Goal: Information Seeking & Learning: Learn about a topic

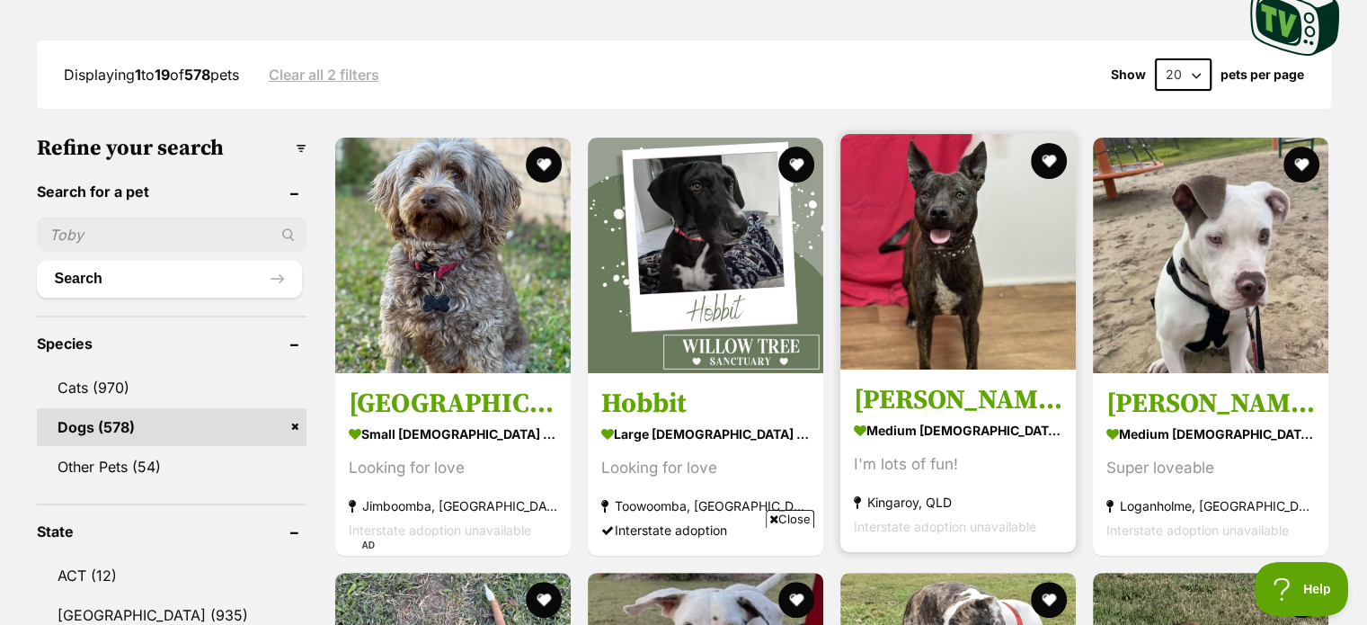
click at [975, 254] on img at bounding box center [957, 251] width 235 height 235
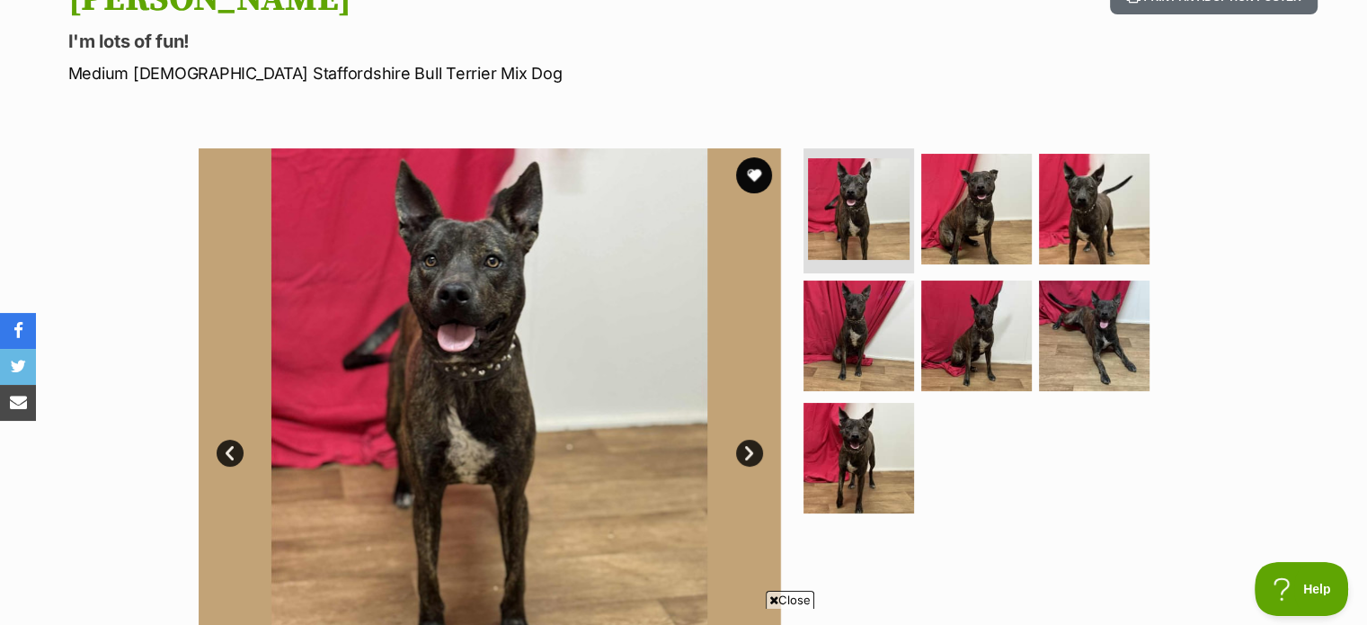
scroll to position [270, 0]
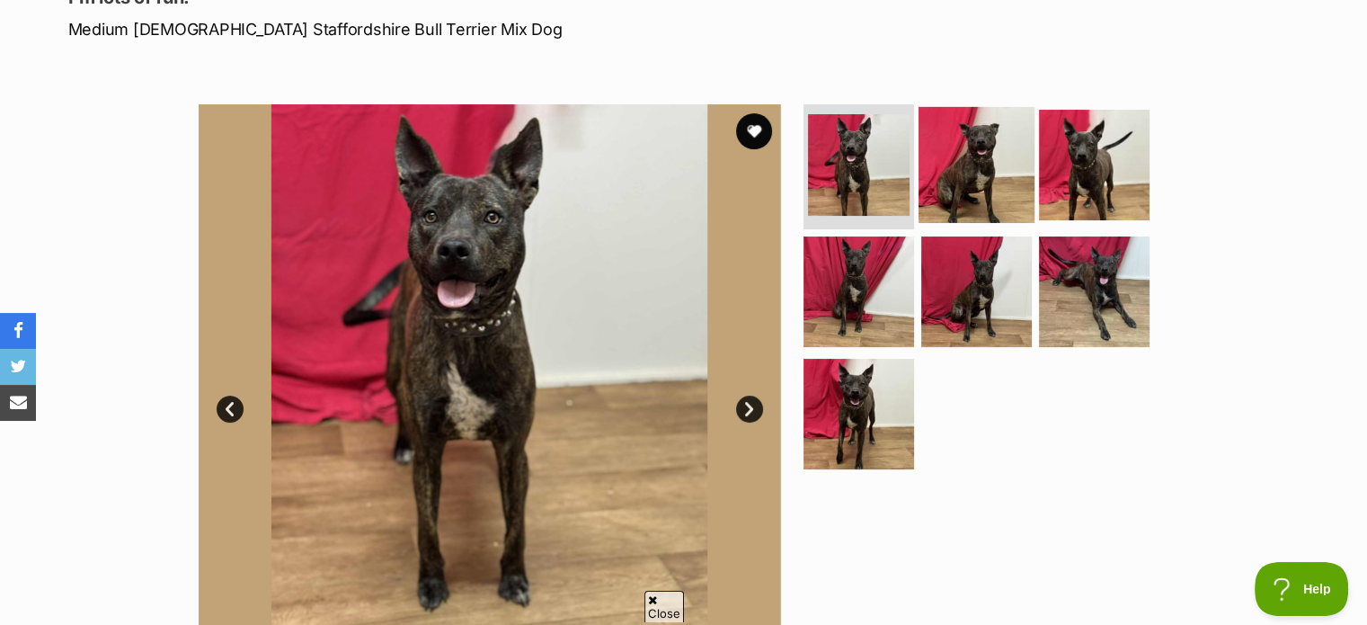
click at [938, 168] on img at bounding box center [976, 164] width 116 height 116
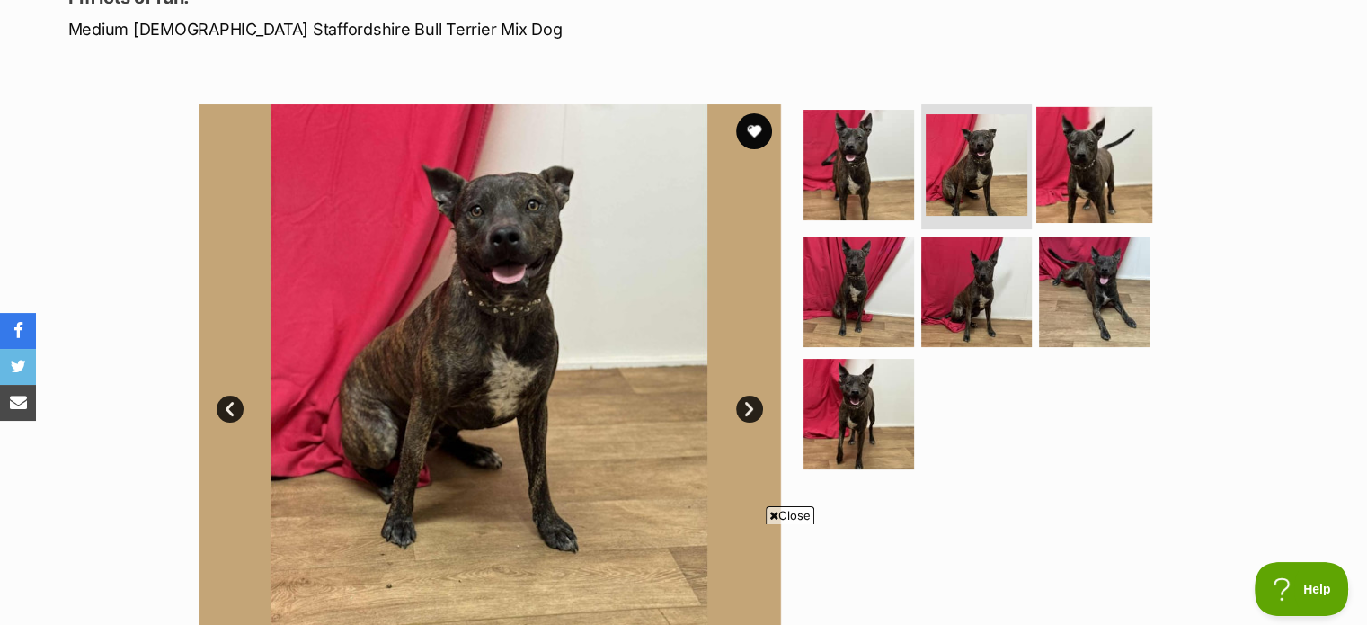
scroll to position [0, 0]
click at [1046, 153] on img at bounding box center [1094, 164] width 116 height 116
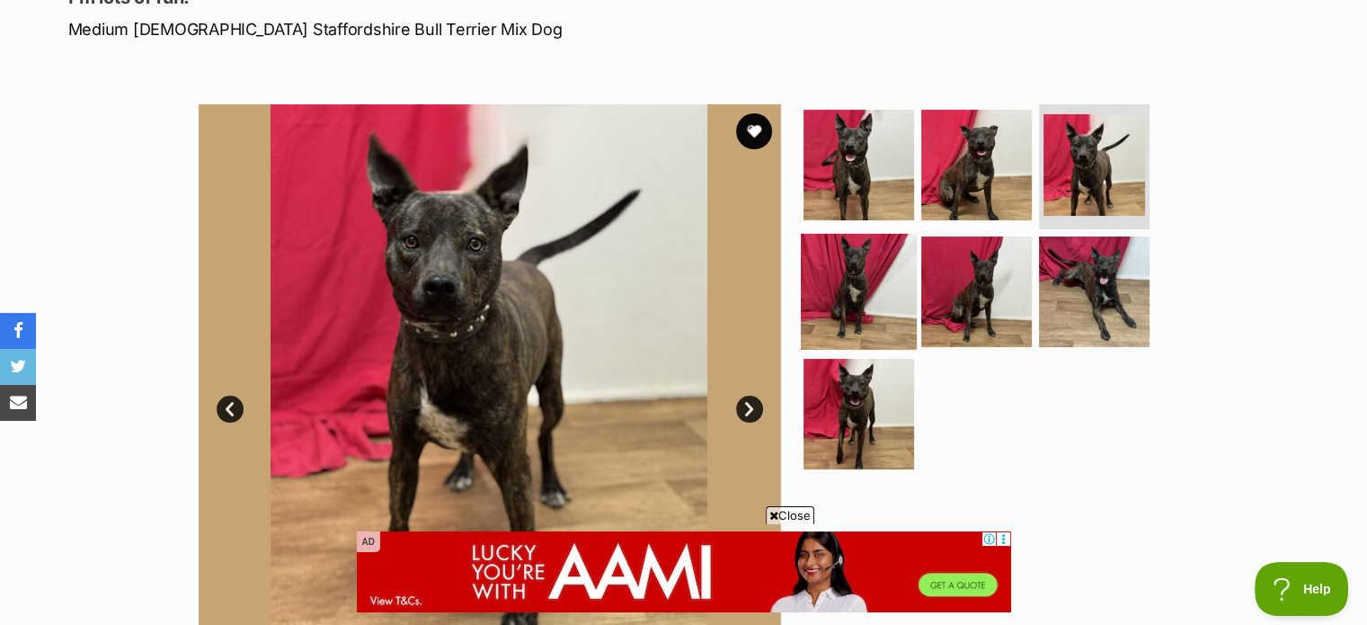
click at [871, 316] on img at bounding box center [859, 292] width 116 height 116
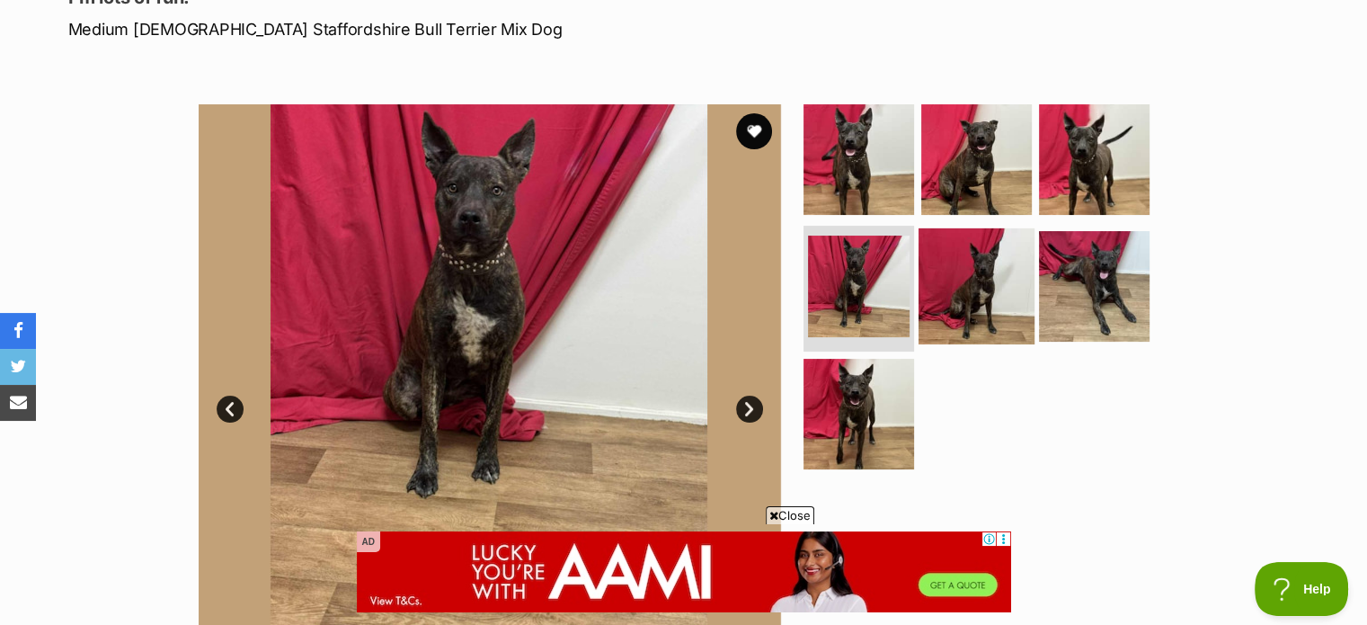
click at [996, 297] on img at bounding box center [976, 286] width 116 height 116
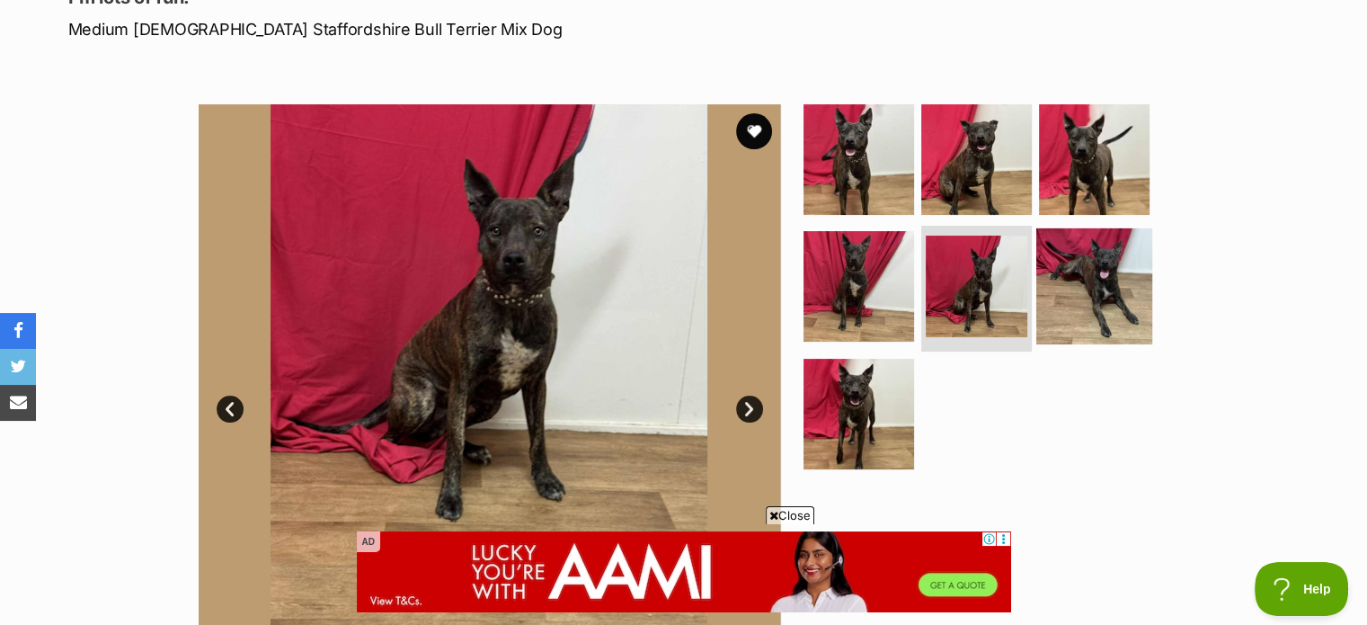
click at [1052, 295] on img at bounding box center [1094, 286] width 116 height 116
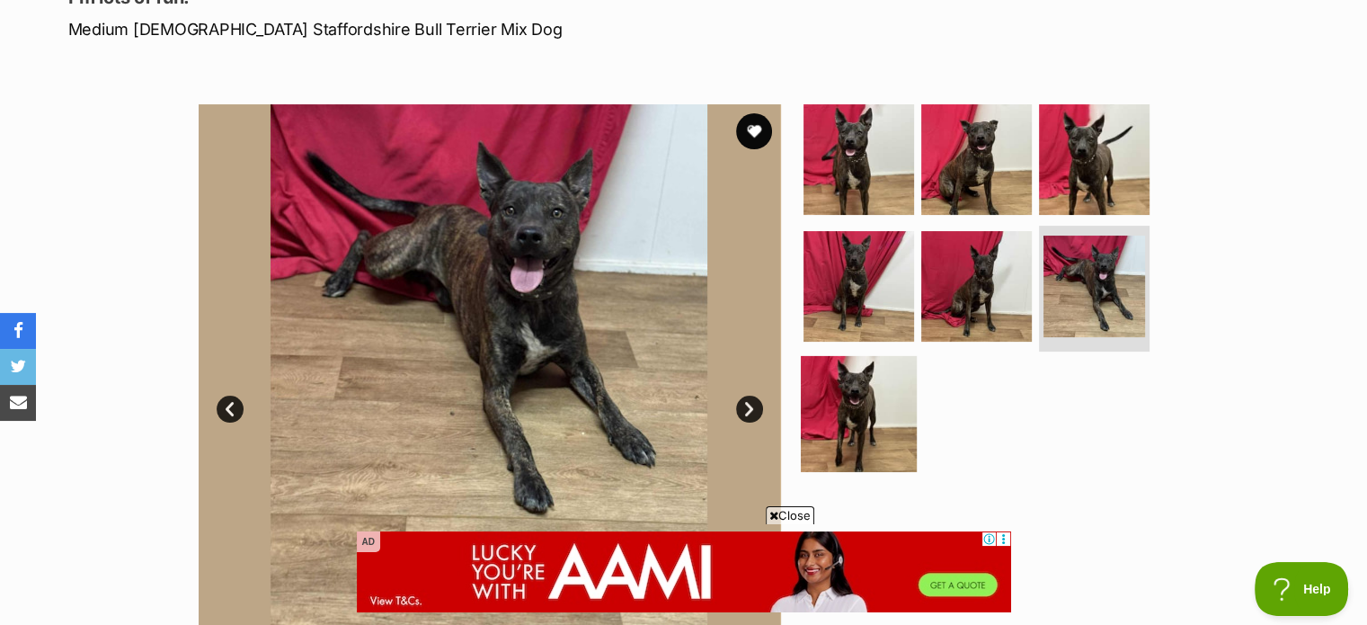
click at [842, 404] on img at bounding box center [859, 414] width 116 height 116
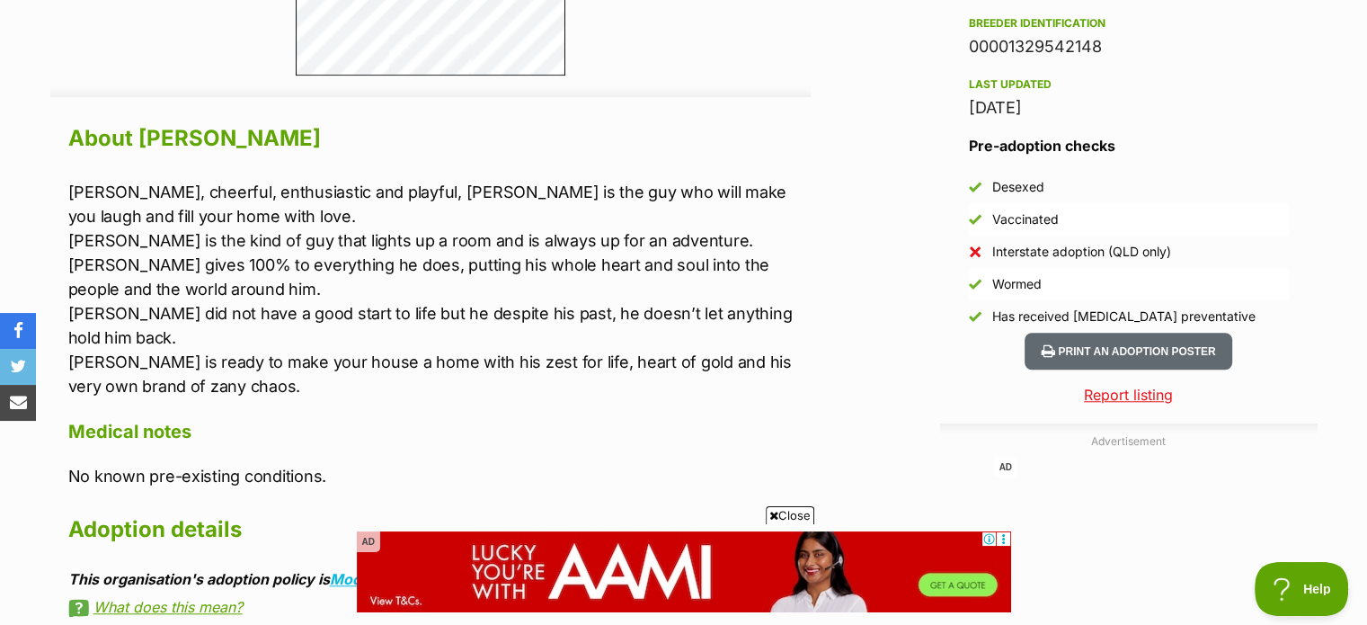
scroll to position [1528, 0]
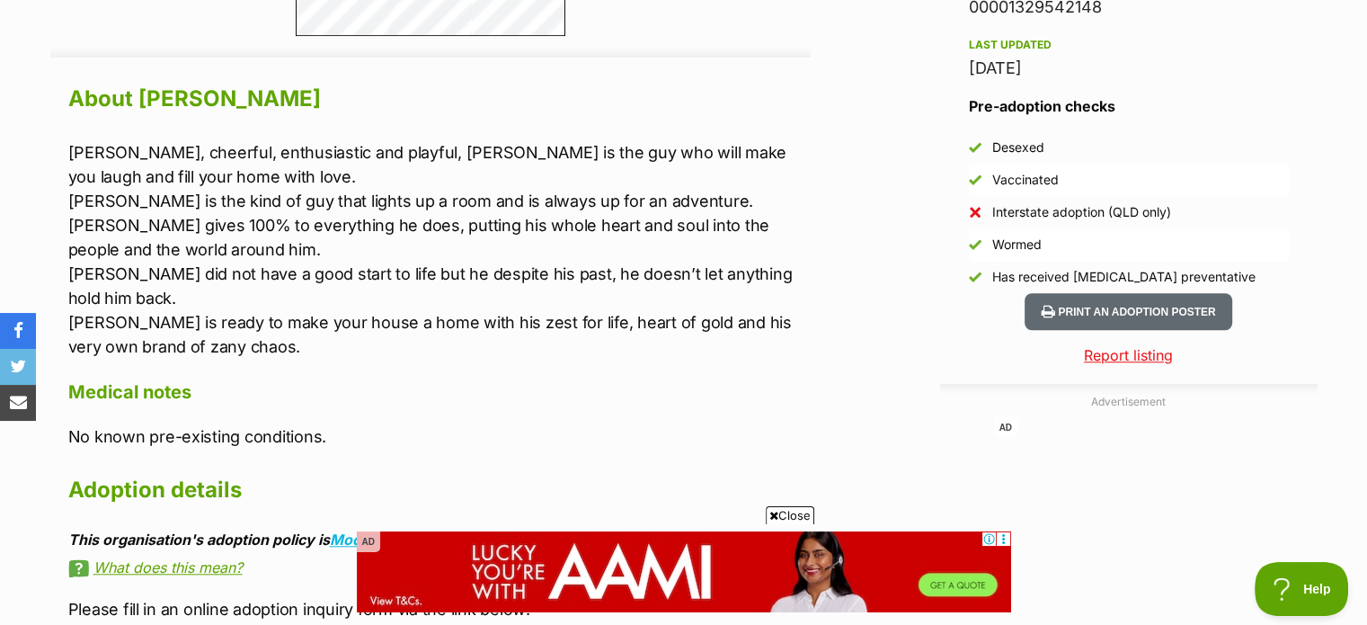
click at [342, 380] on h4 "Medical notes" at bounding box center [439, 391] width 742 height 23
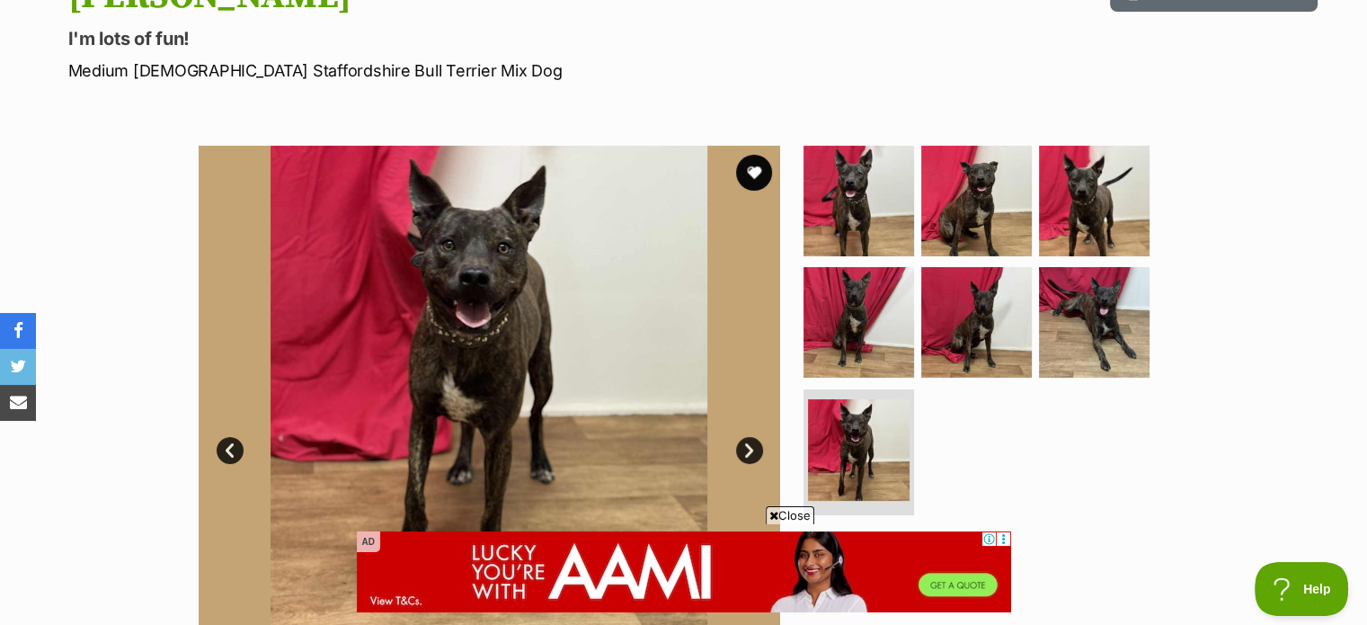
scroll to position [270, 0]
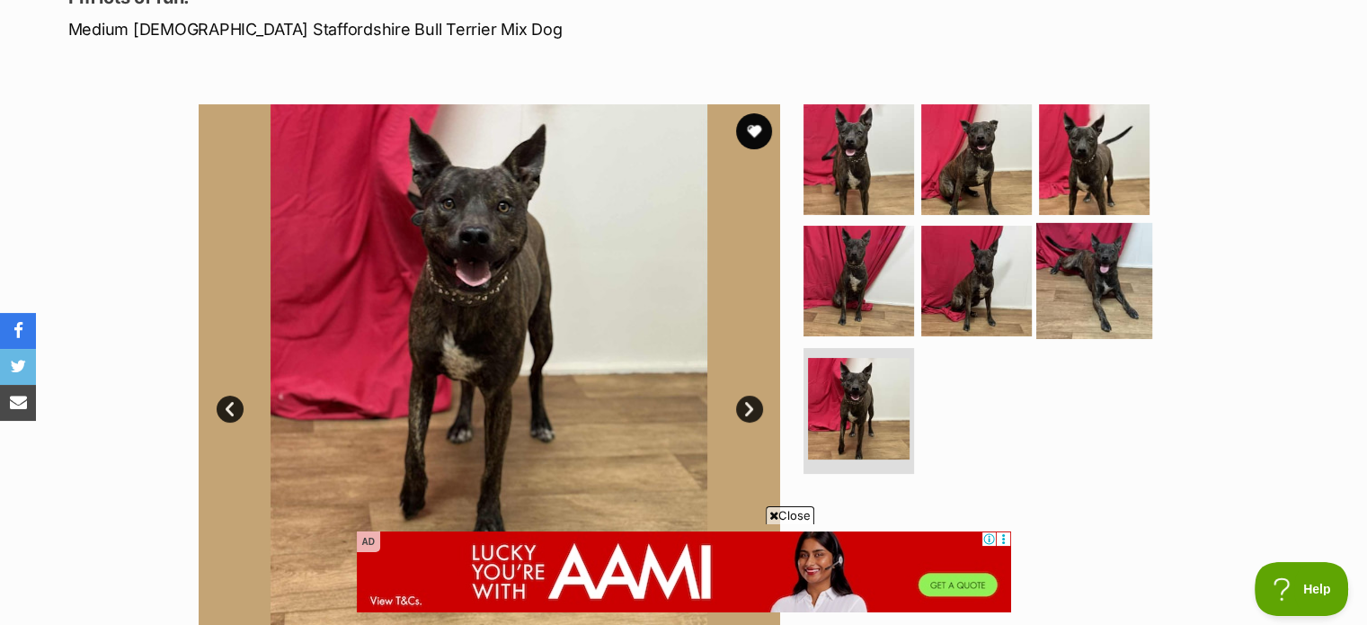
click at [1102, 279] on img at bounding box center [1094, 281] width 116 height 116
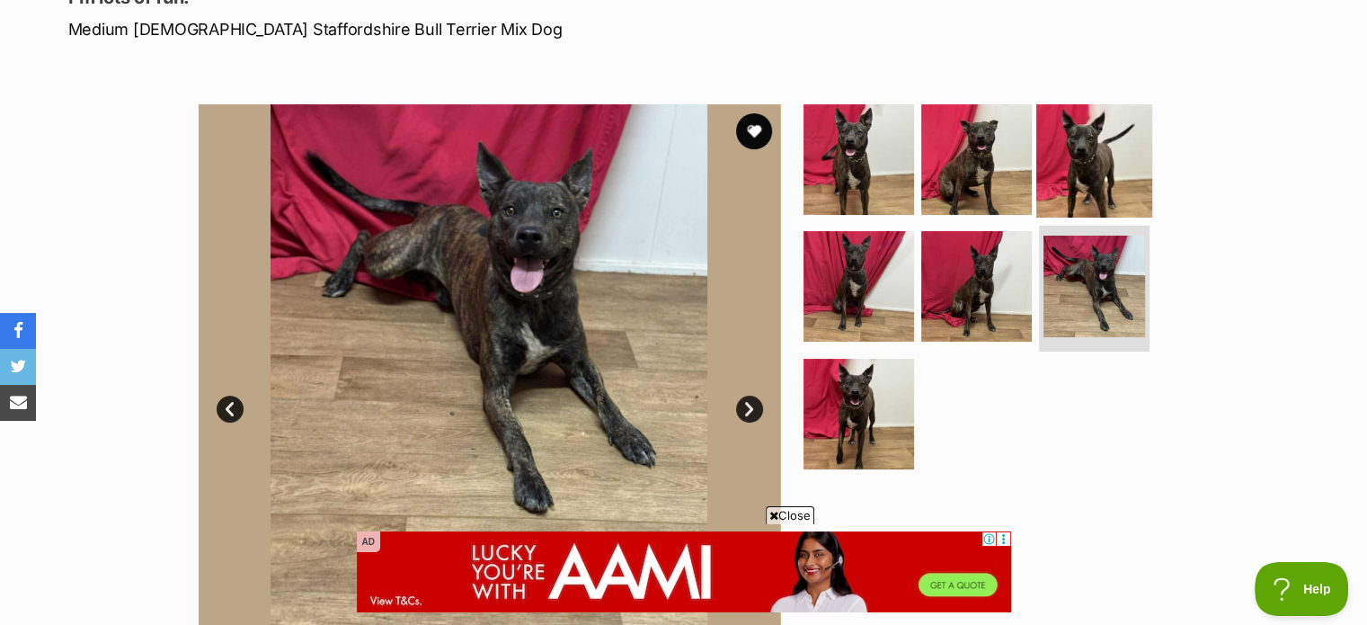
click at [1078, 158] on img at bounding box center [1094, 159] width 116 height 116
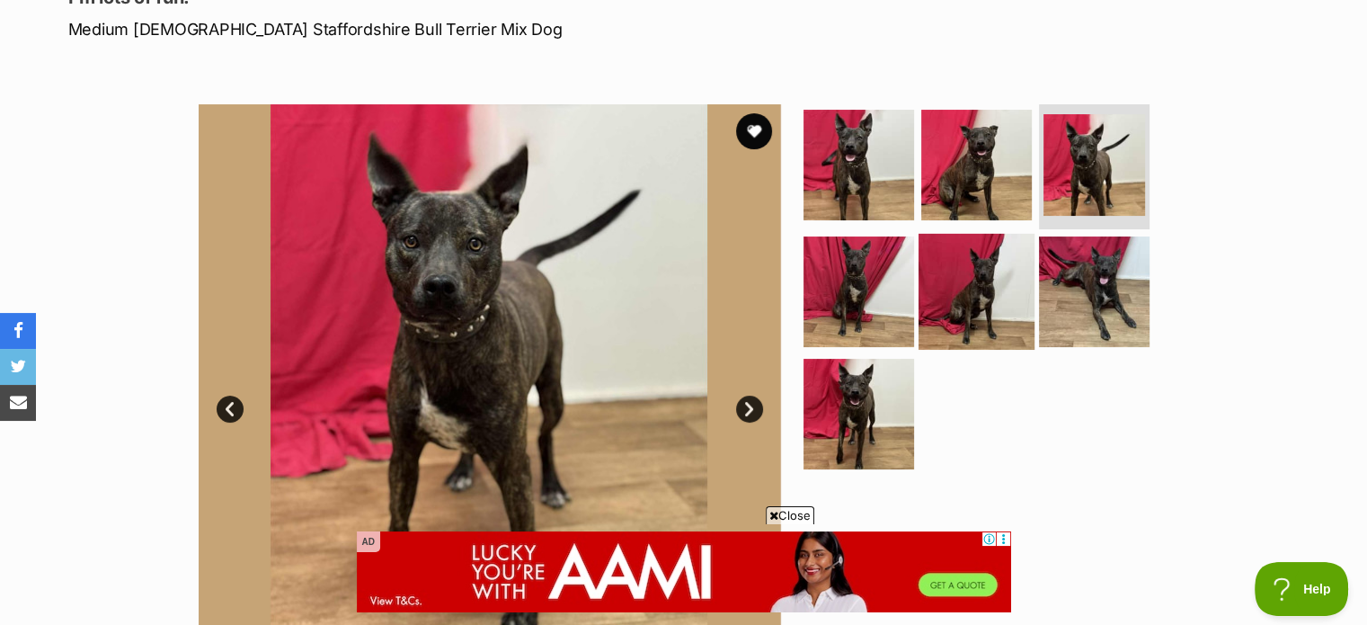
click at [973, 283] on img at bounding box center [976, 292] width 116 height 116
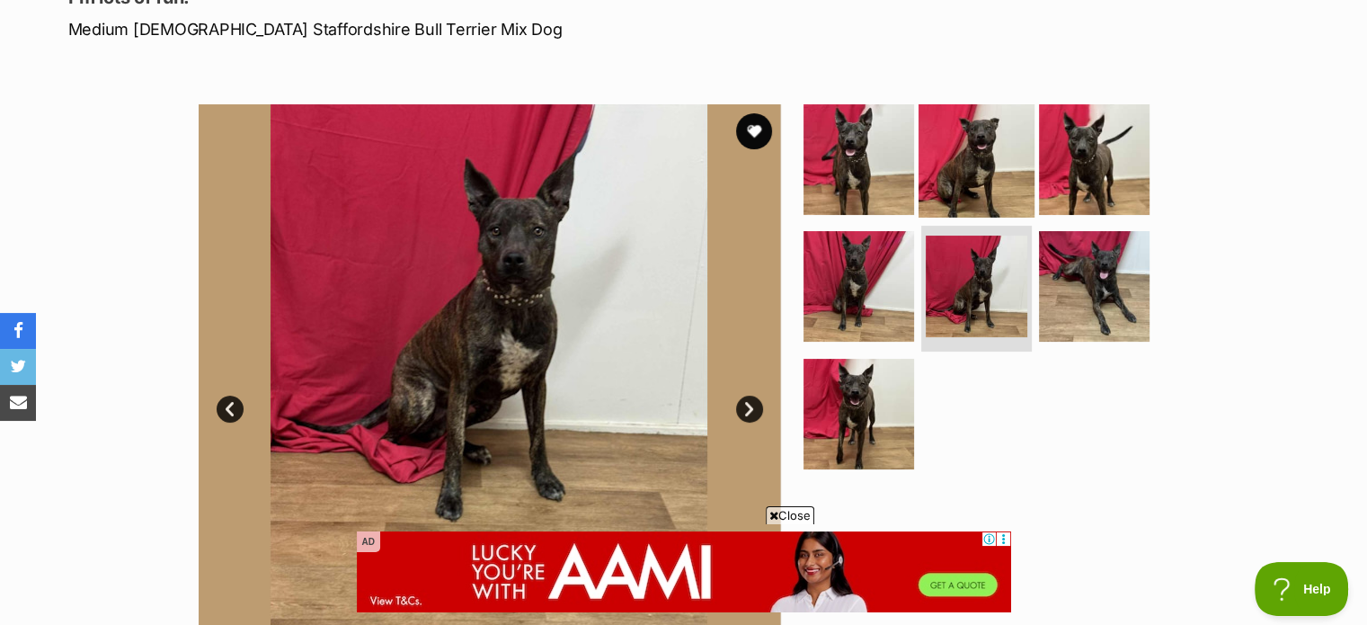
click at [953, 193] on img at bounding box center [976, 159] width 116 height 116
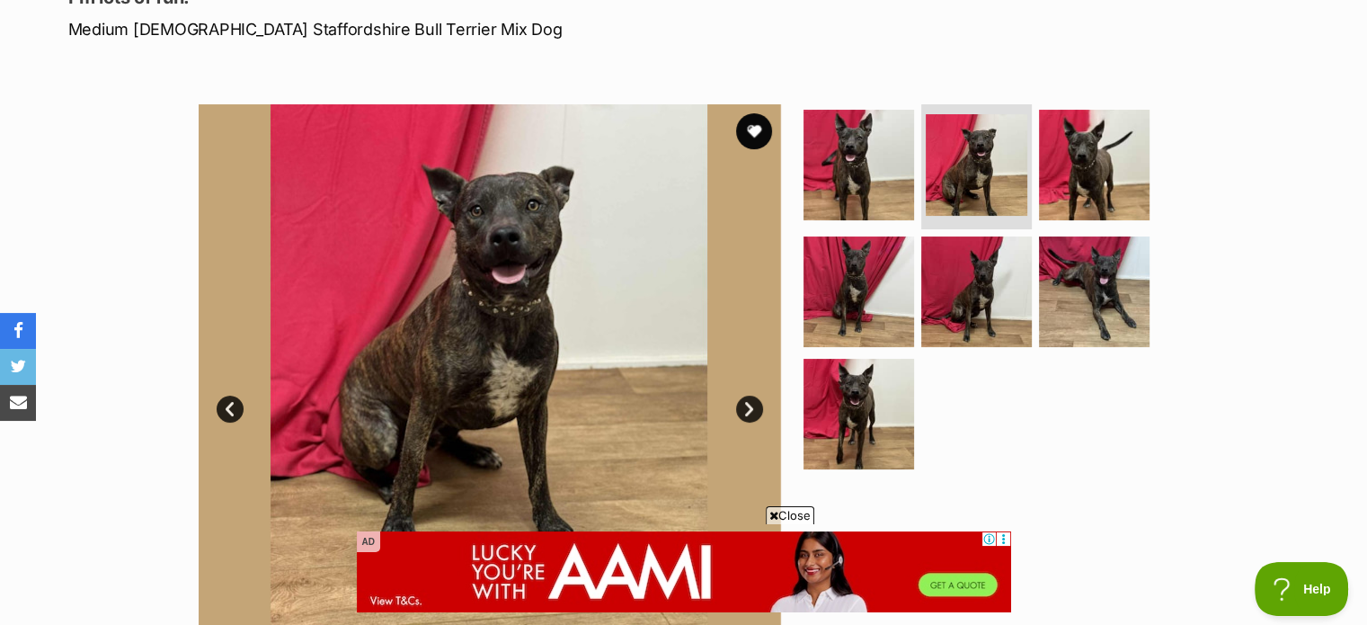
drag, startPoint x: 290, startPoint y: 190, endPoint x: 285, endPoint y: 175, distance: 15.4
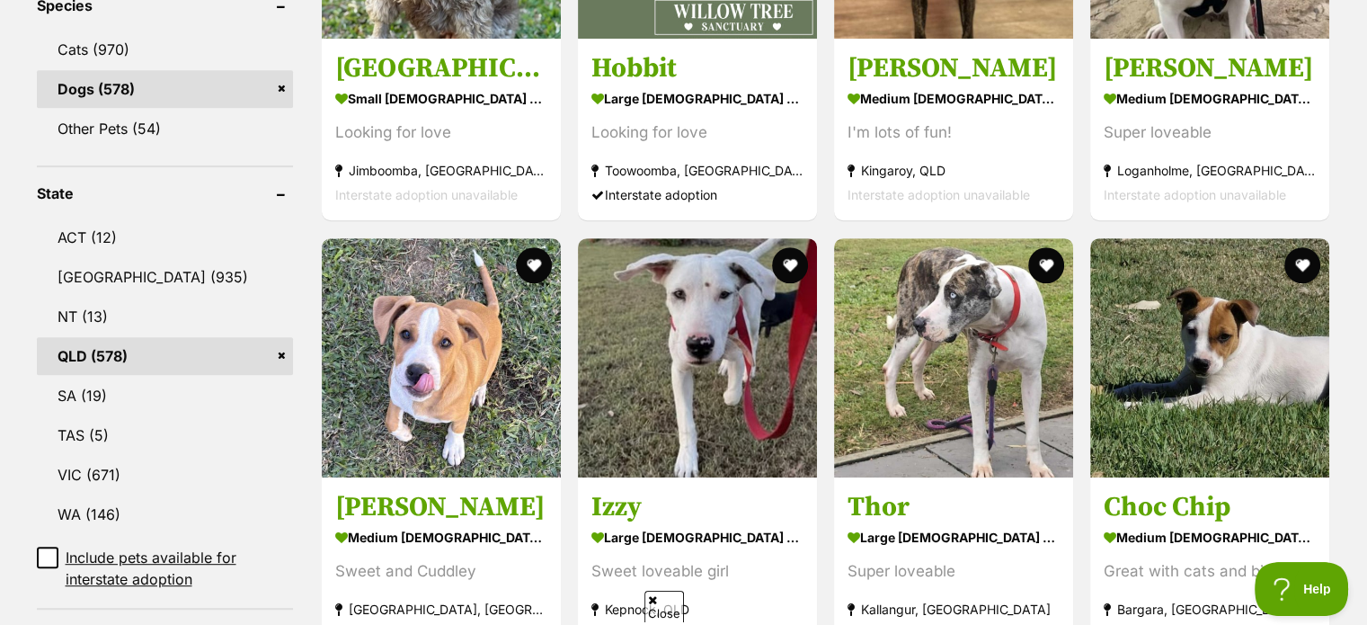
scroll to position [846, 0]
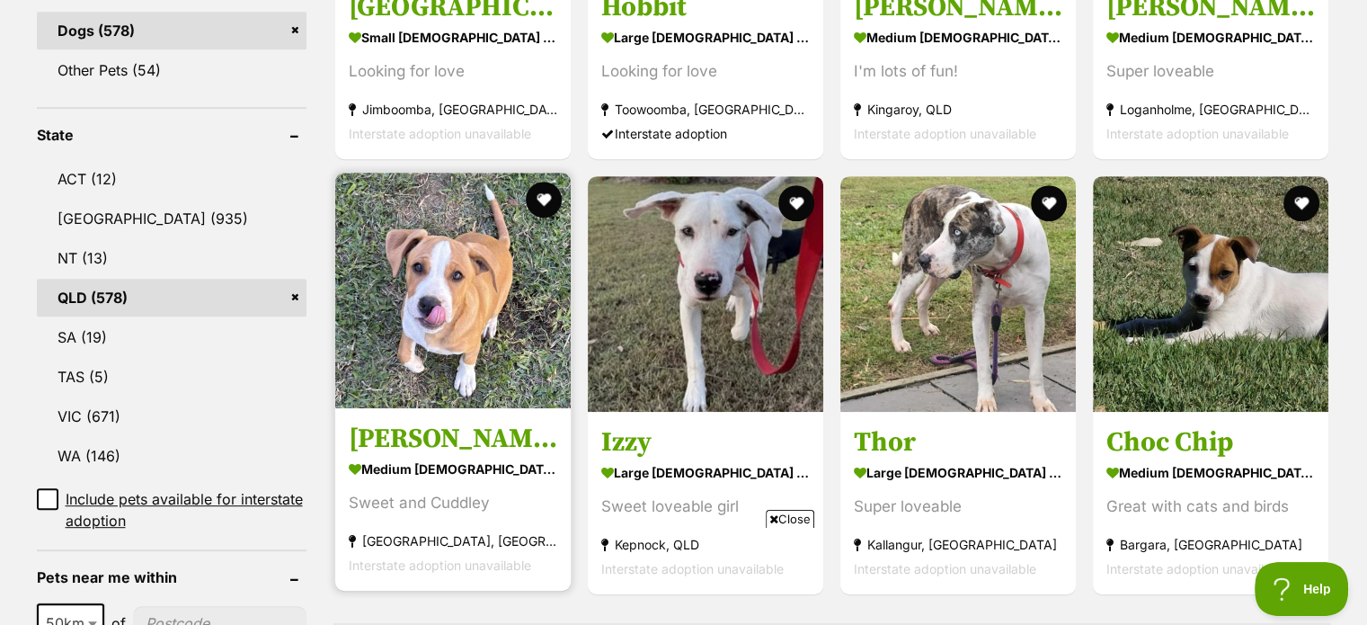
click at [435, 275] on img at bounding box center [452, 290] width 235 height 235
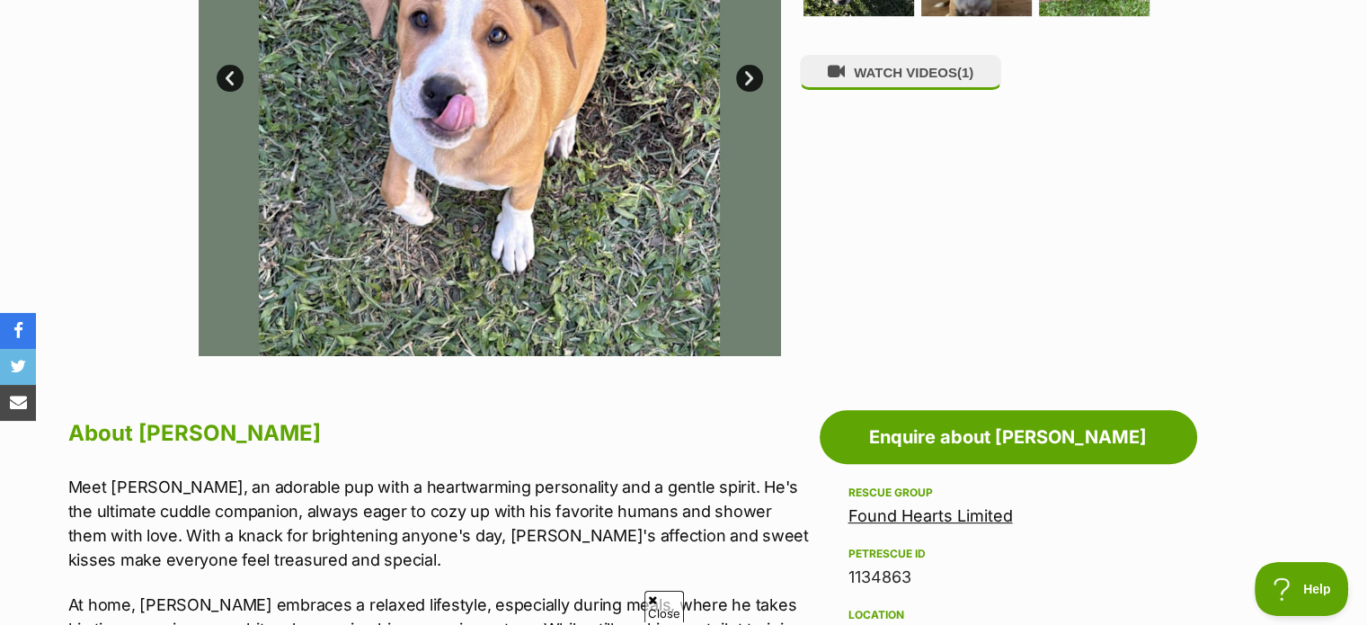
scroll to position [809, 0]
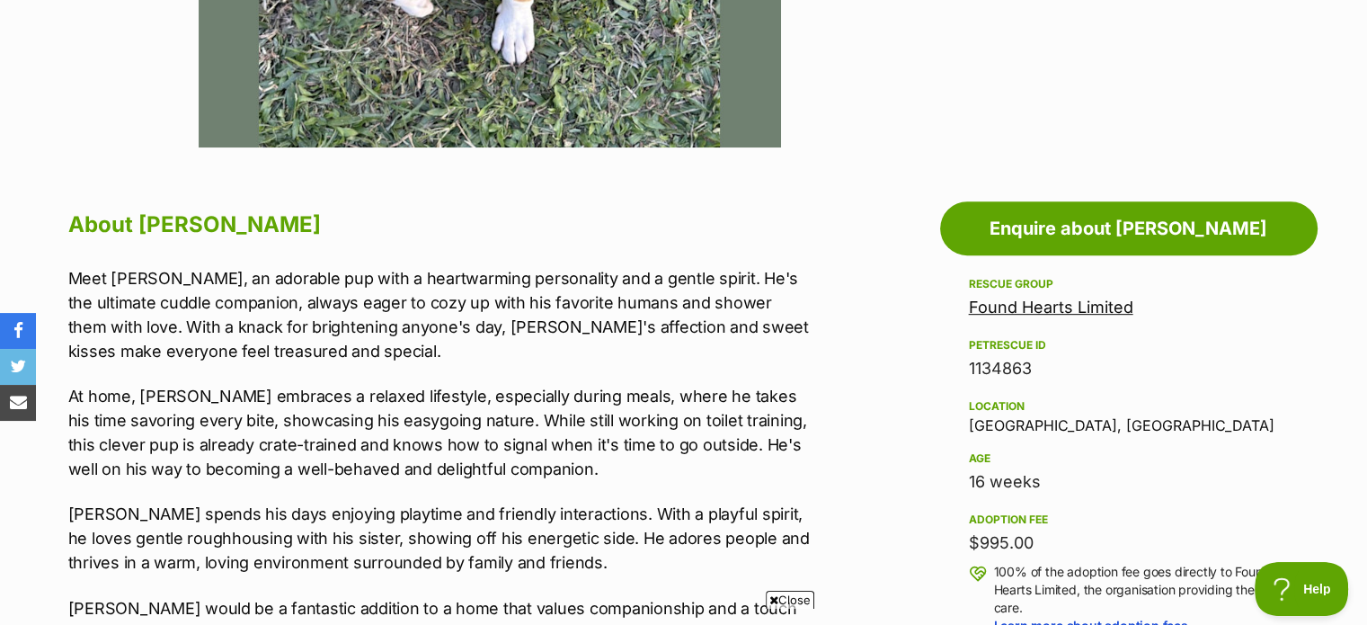
click at [1000, 427] on div "Location [GEOGRAPHIC_DATA], [GEOGRAPHIC_DATA]" at bounding box center [1129, 414] width 320 height 38
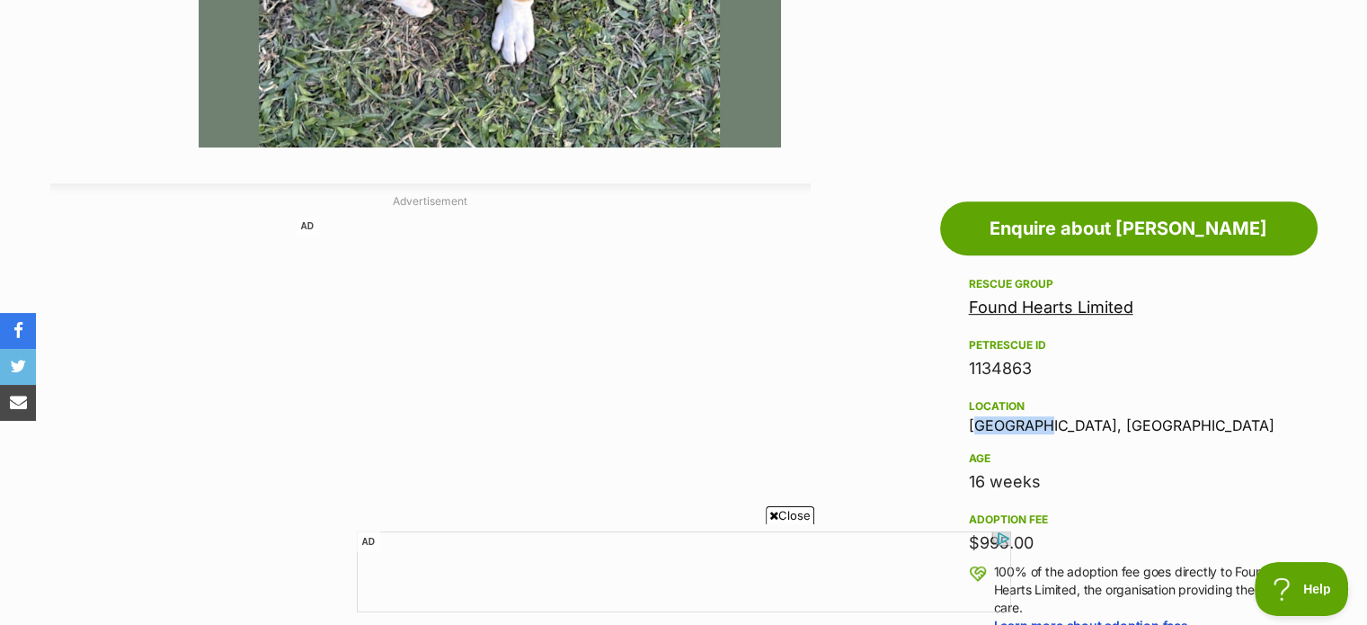
scroll to position [0, 0]
click at [131, 279] on div "AD" at bounding box center [430, 328] width 760 height 225
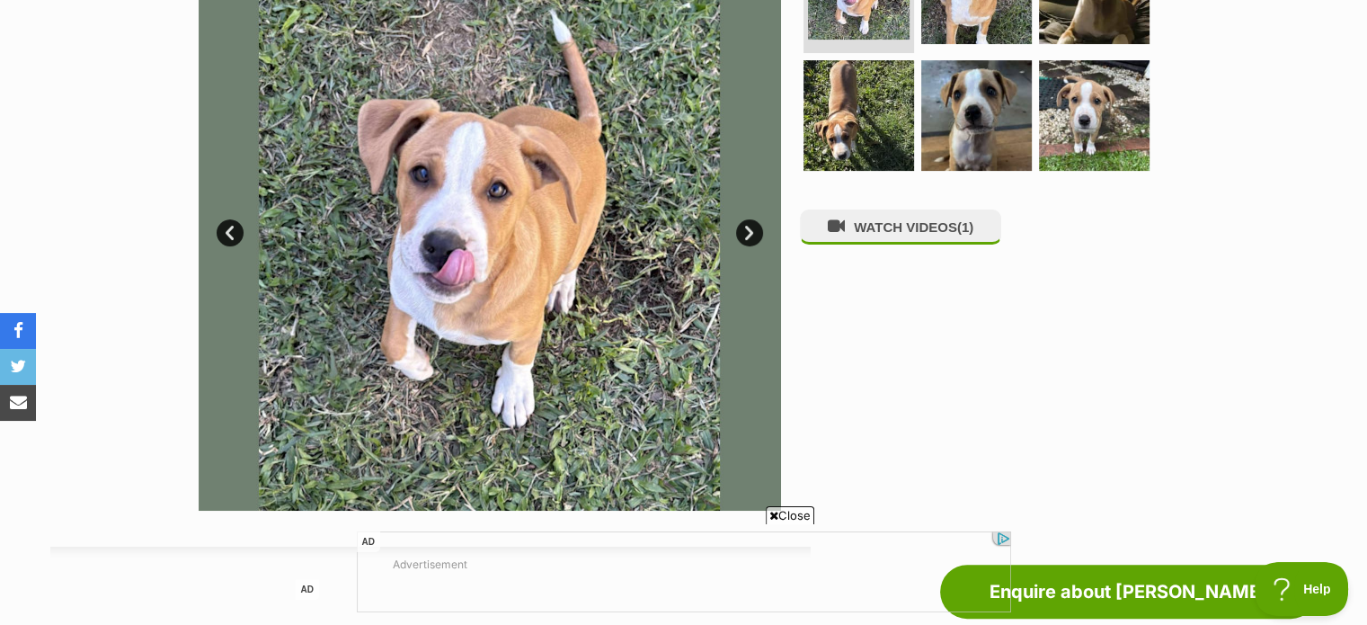
scroll to position [270, 0]
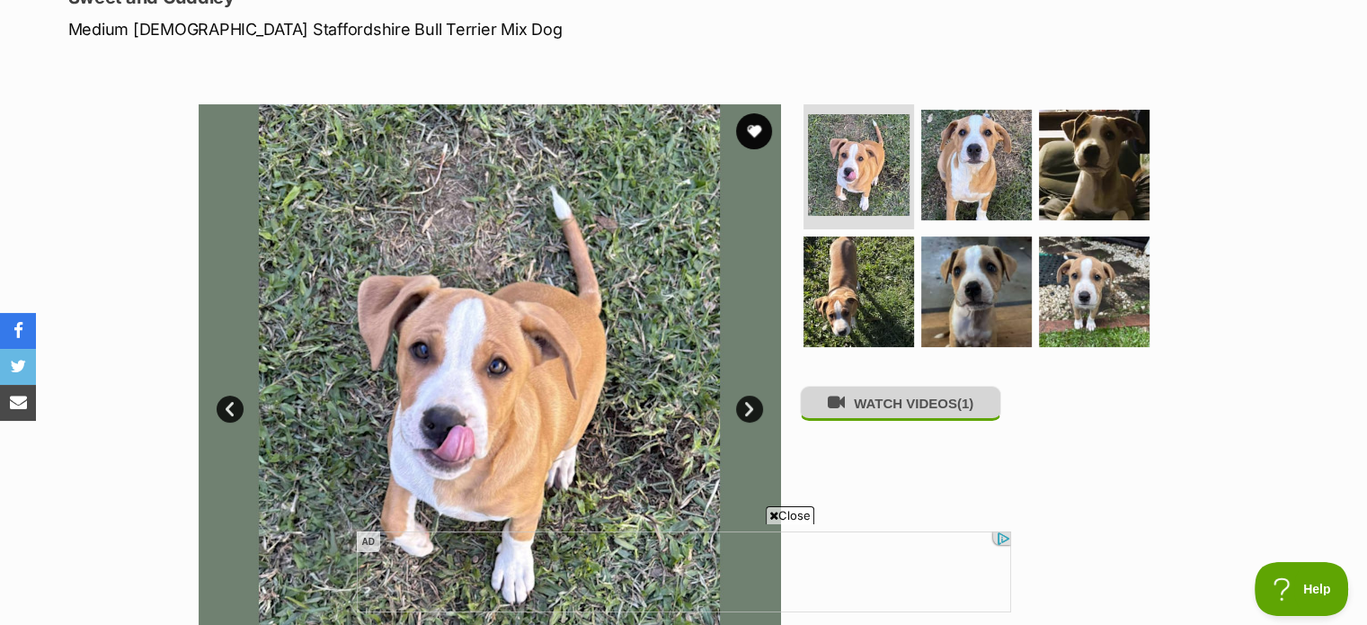
click at [910, 420] on button "WATCH VIDEOS (1)" at bounding box center [900, 403] width 201 height 35
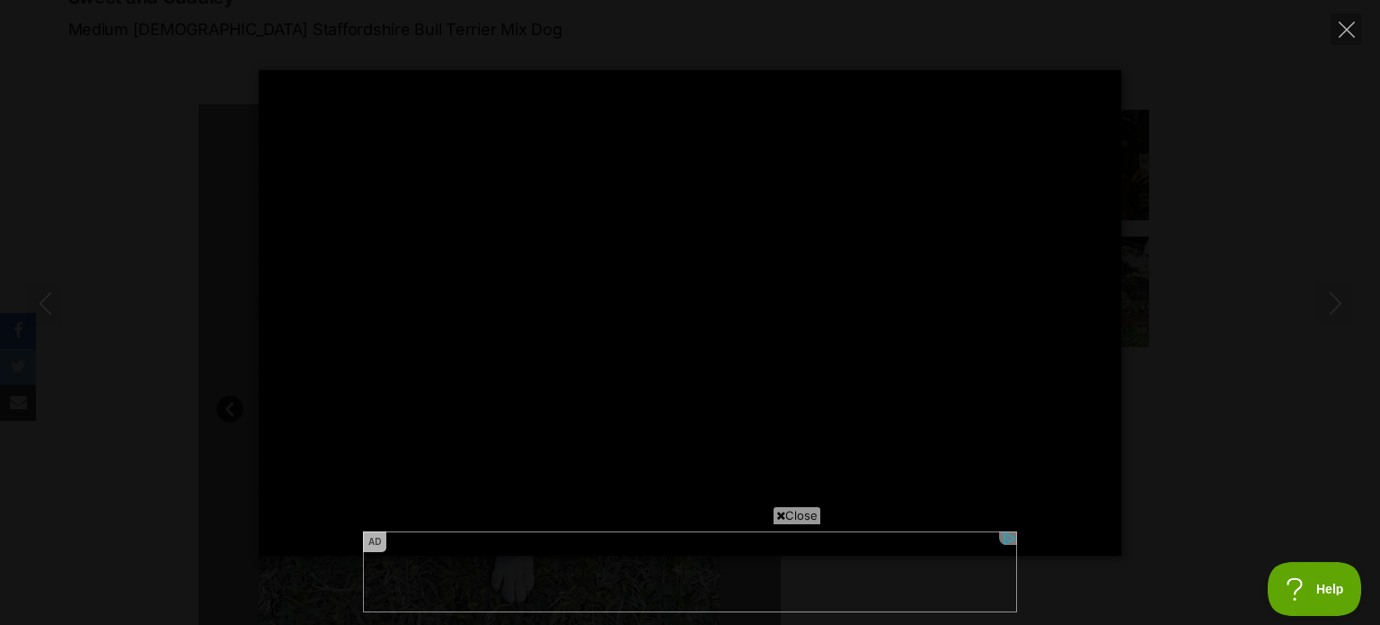
click at [1193, 402] on div "Pause Play % buffered 00:00 -00:15 Unmute Mute Disable captions Enable captions…" at bounding box center [690, 312] width 1380 height 485
type input "6.99"
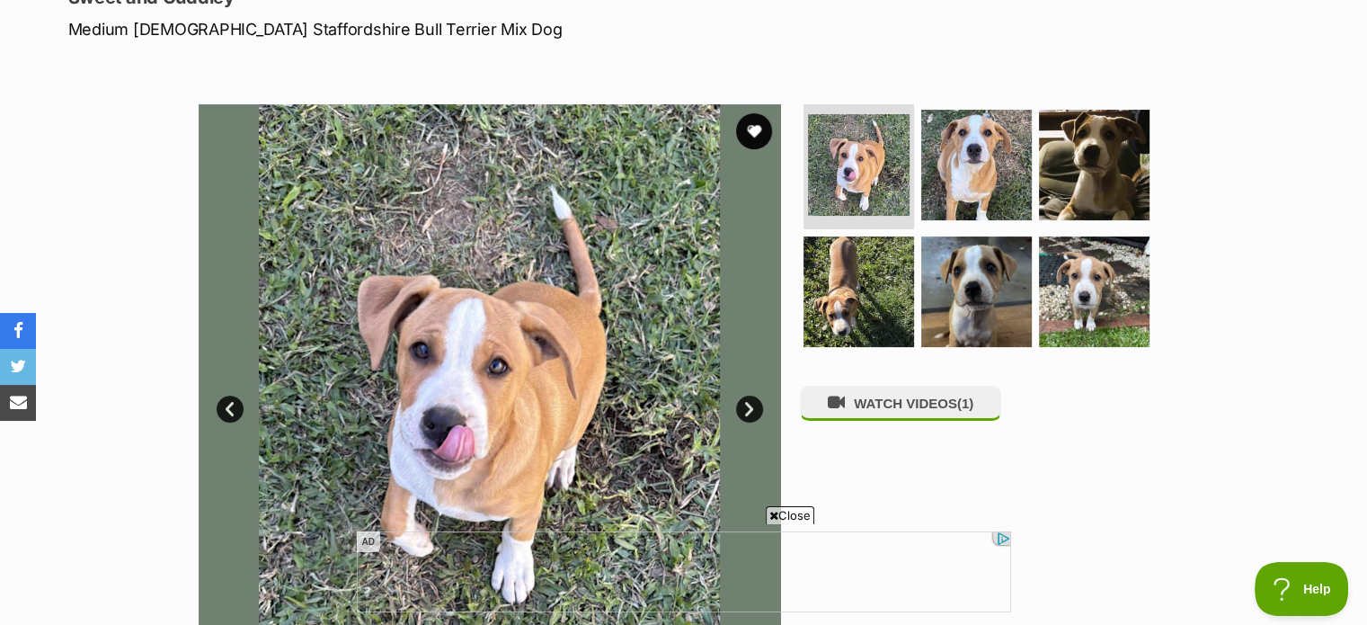
scroll to position [0, 0]
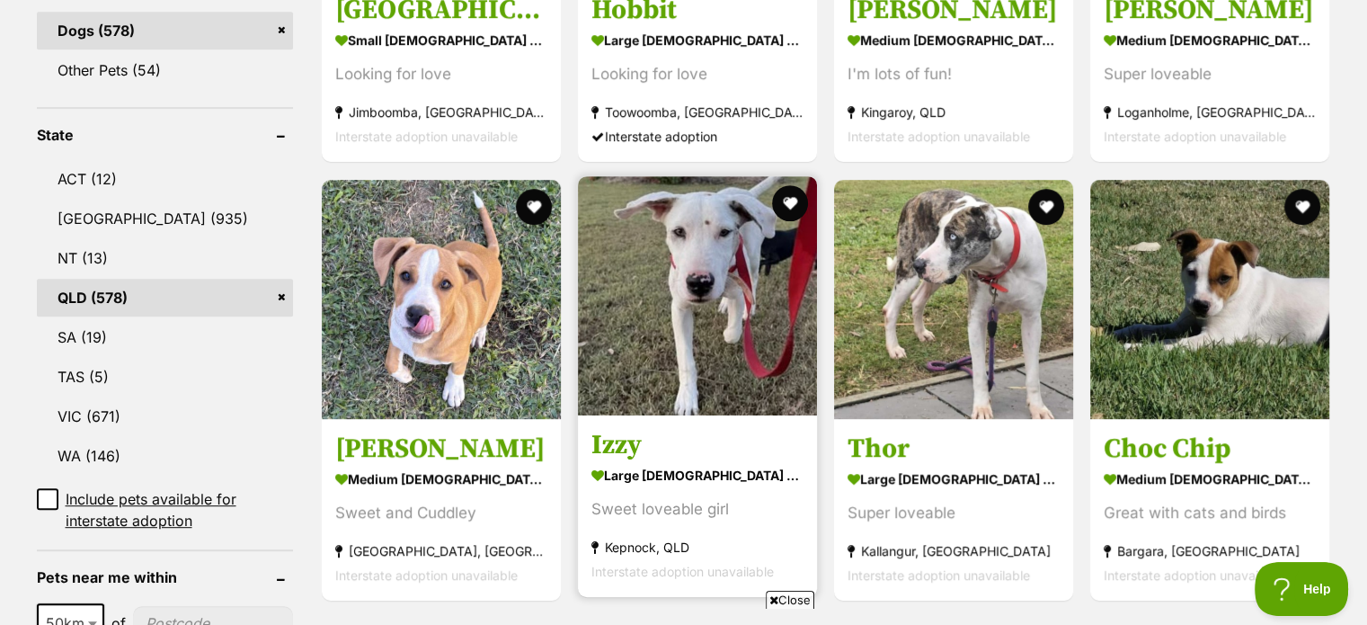
click at [655, 304] on img at bounding box center [697, 295] width 239 height 239
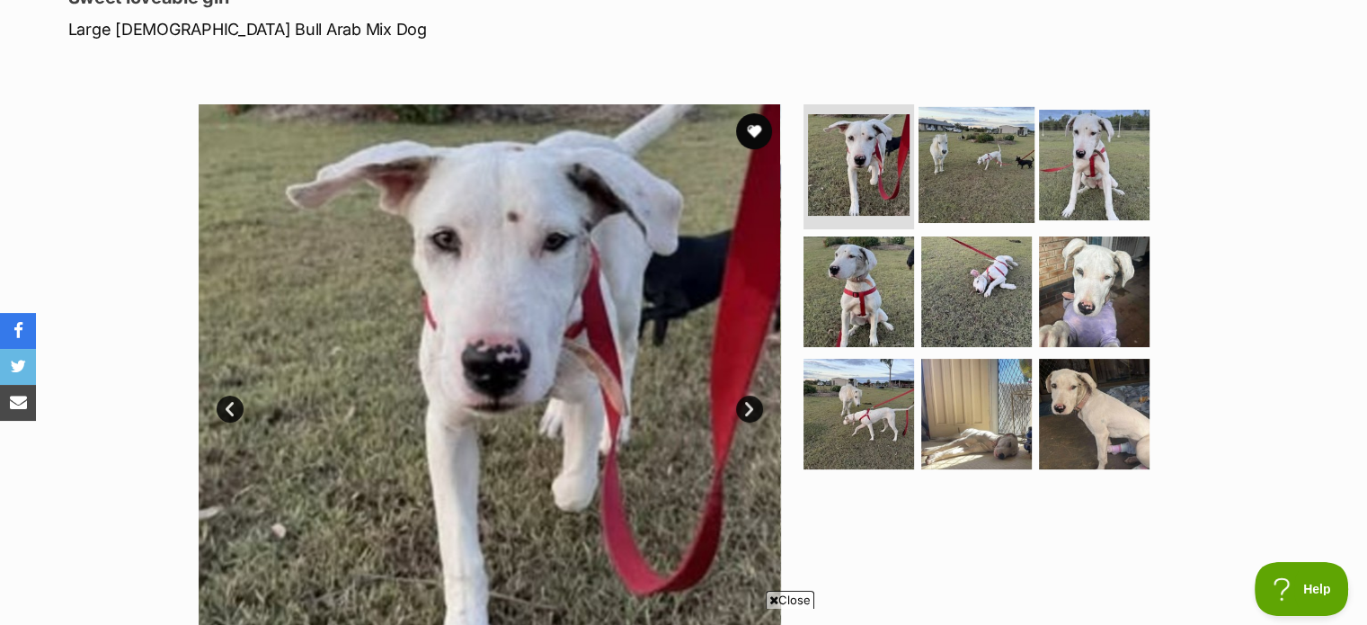
click at [964, 168] on img at bounding box center [976, 164] width 116 height 116
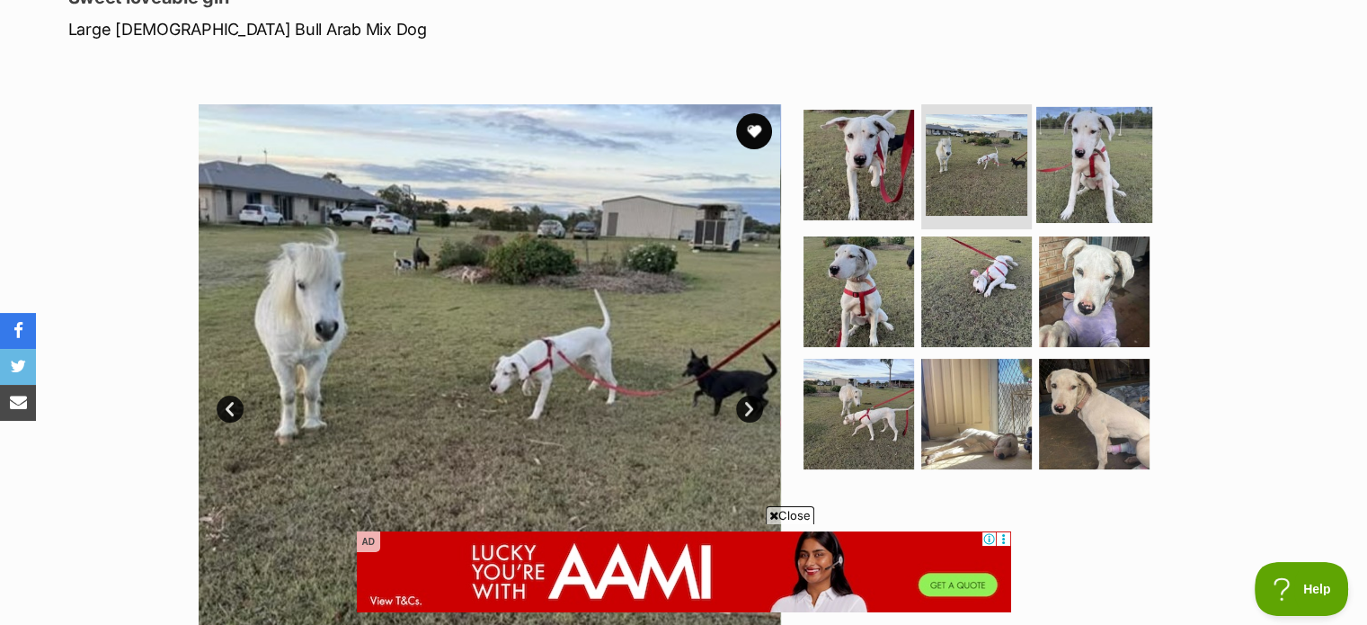
click at [1086, 156] on img at bounding box center [1094, 164] width 116 height 116
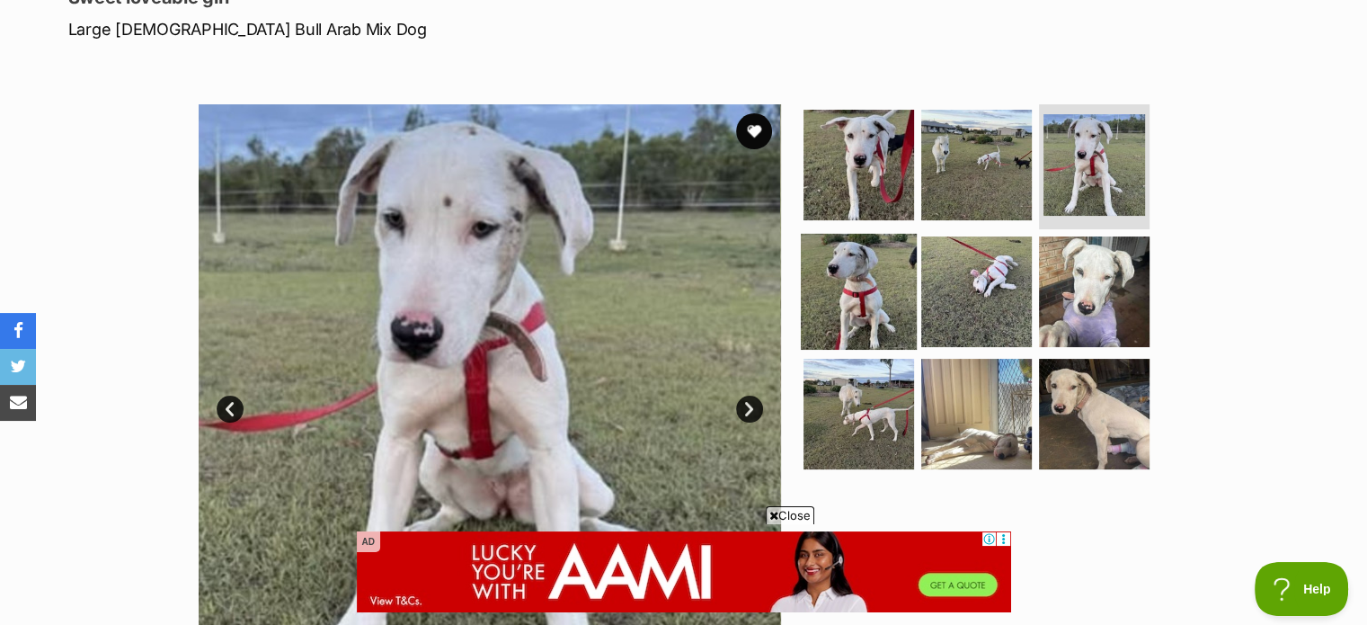
drag, startPoint x: 829, startPoint y: 308, endPoint x: 839, endPoint y: 307, distance: 10.8
click at [830, 308] on img at bounding box center [859, 292] width 116 height 116
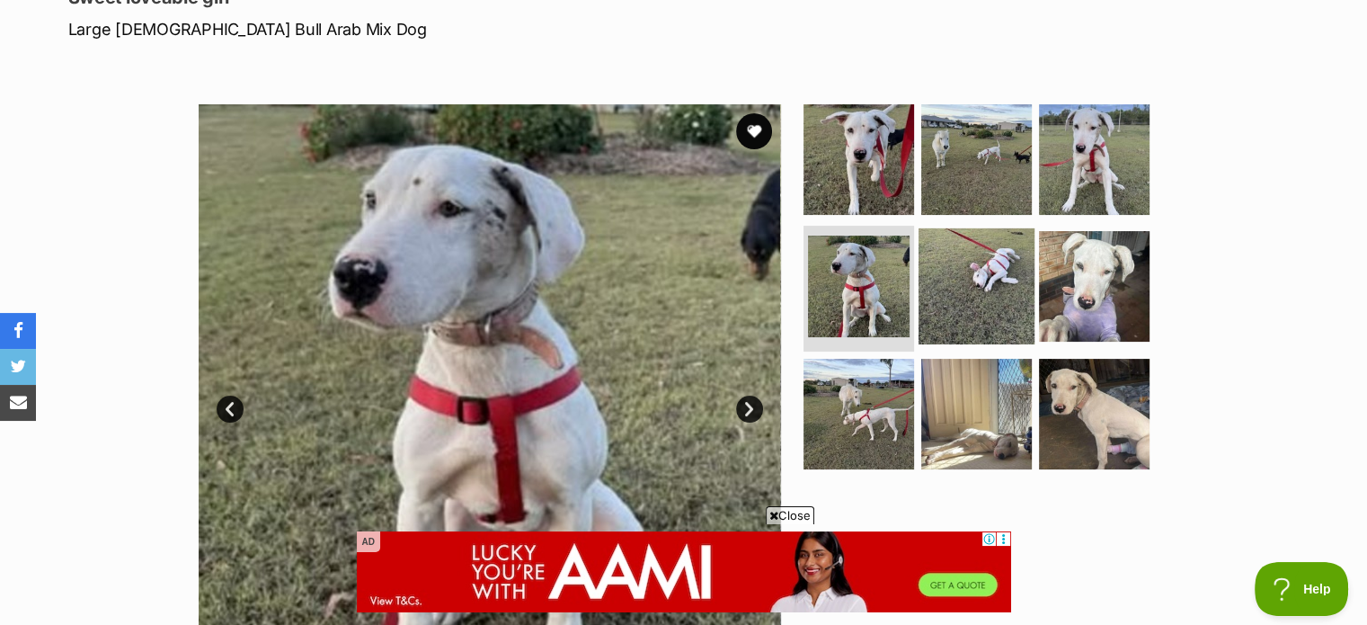
click at [997, 302] on img at bounding box center [976, 286] width 116 height 116
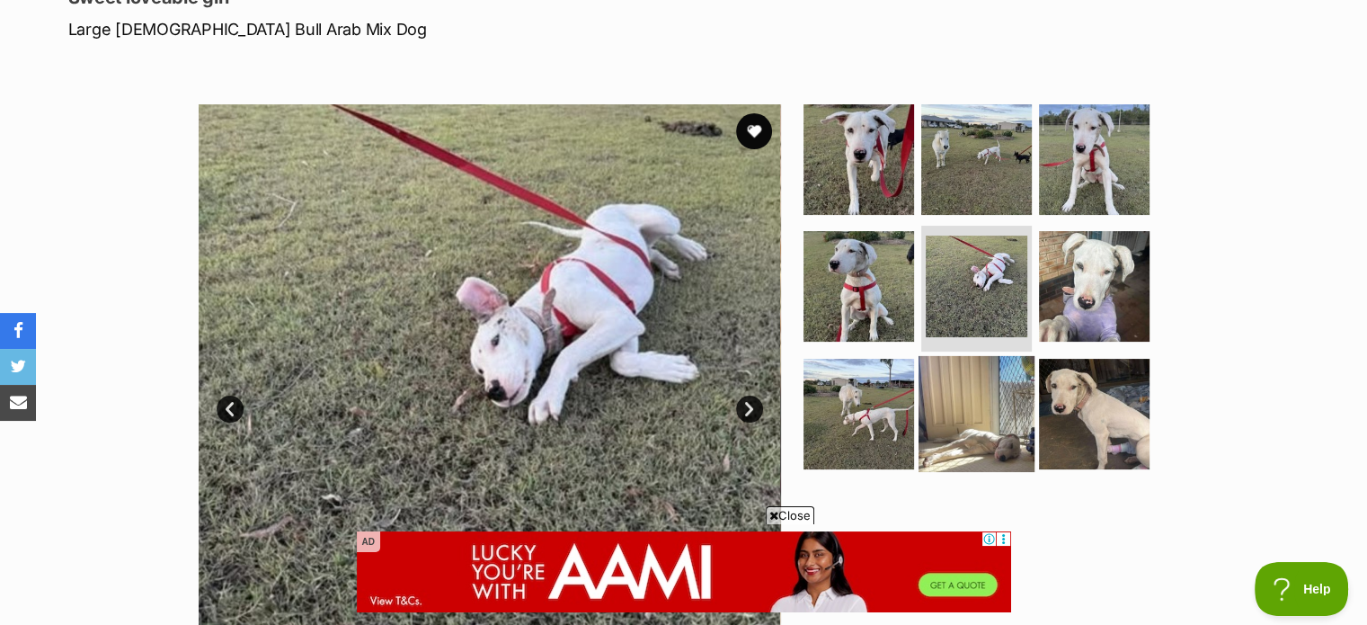
click at [999, 407] on img at bounding box center [976, 414] width 116 height 116
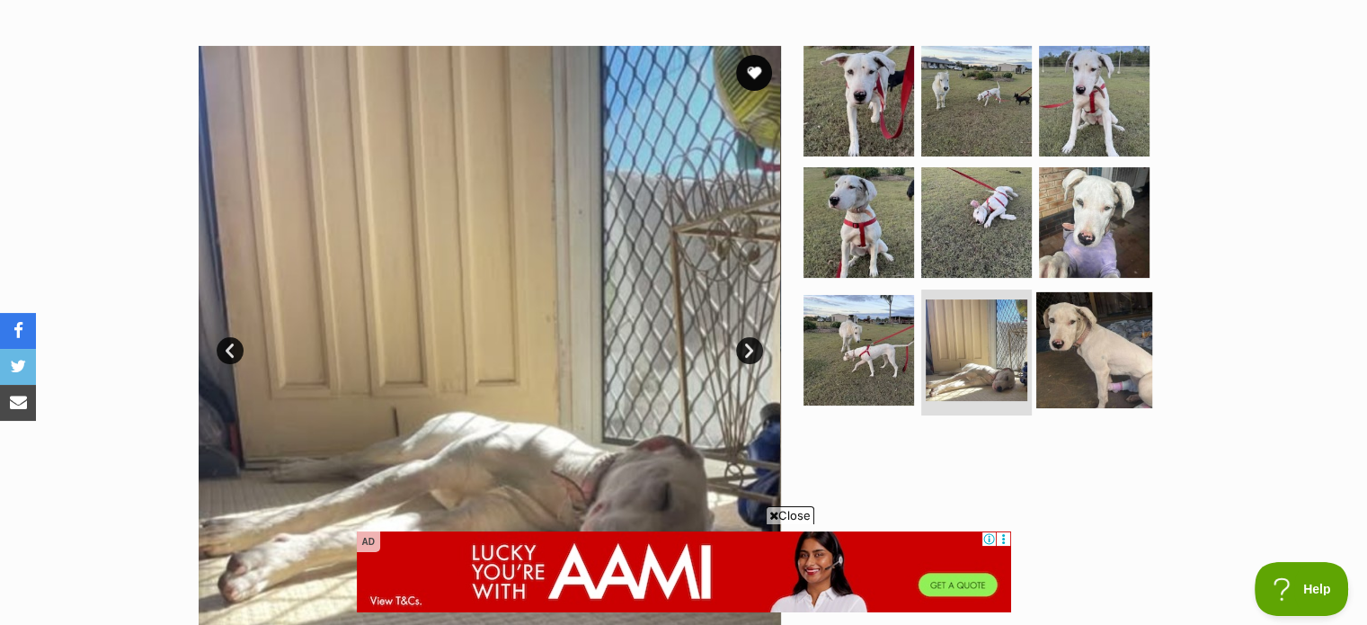
scroll to position [359, 0]
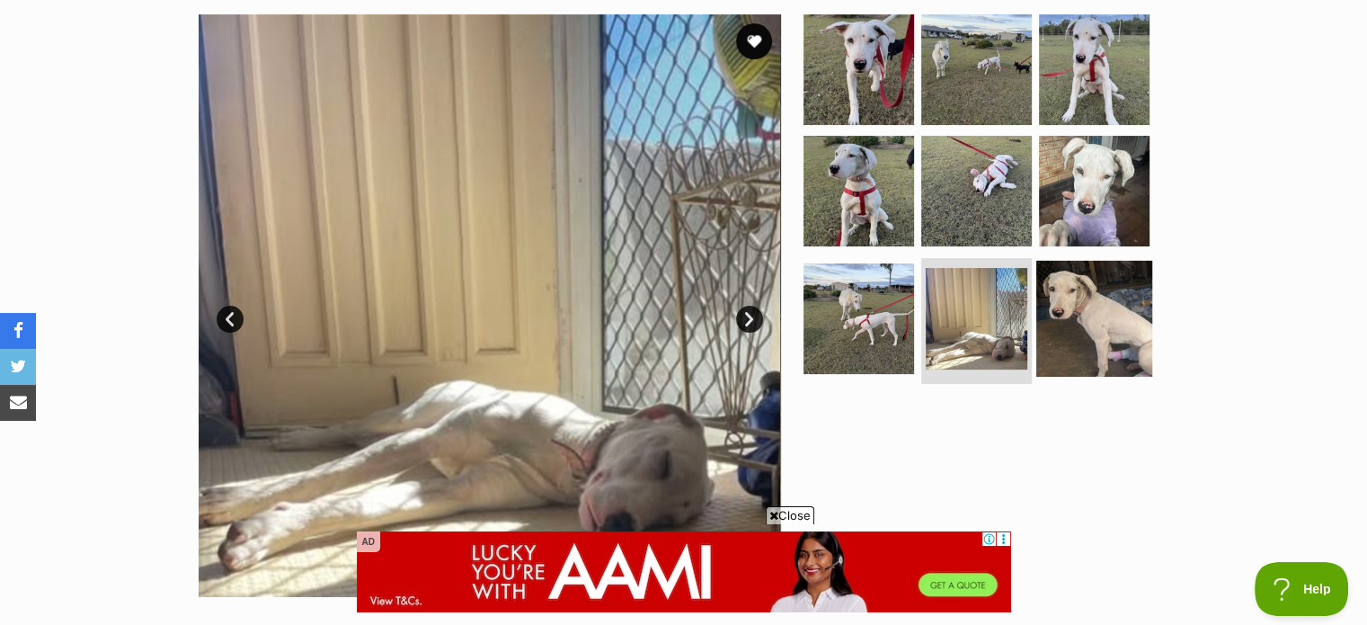
click at [1103, 350] on img at bounding box center [1094, 319] width 116 height 116
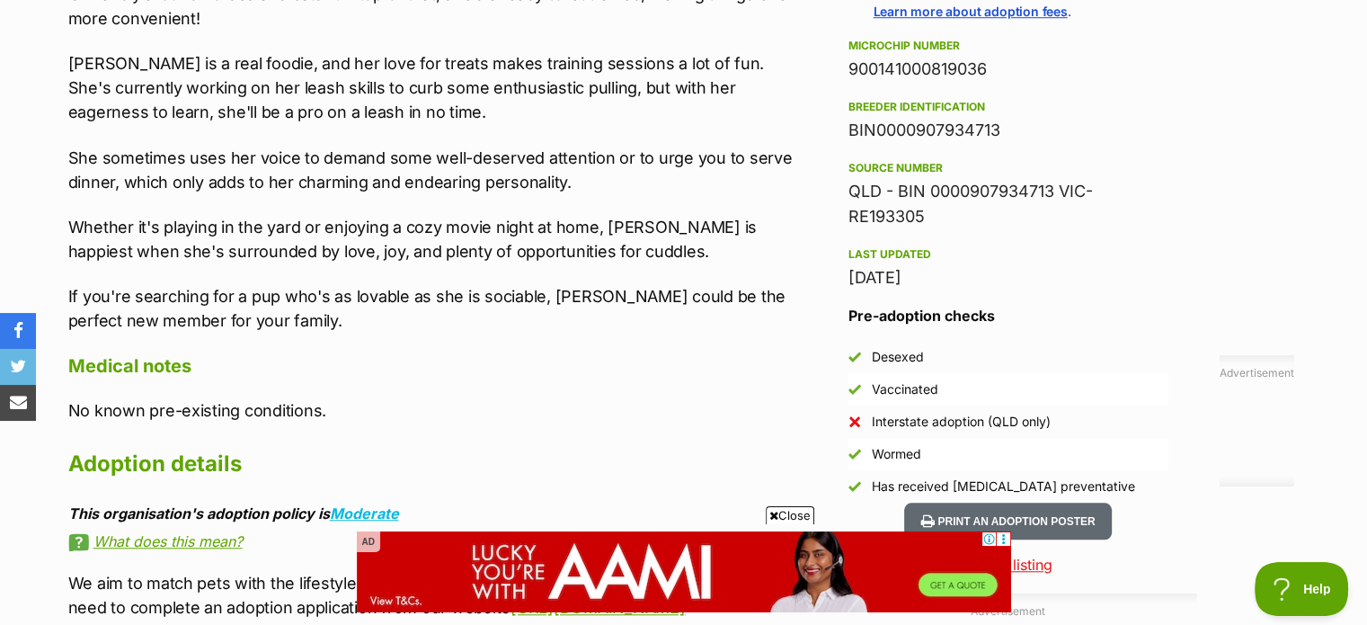
scroll to position [1528, 0]
